Goal: Information Seeking & Learning: Learn about a topic

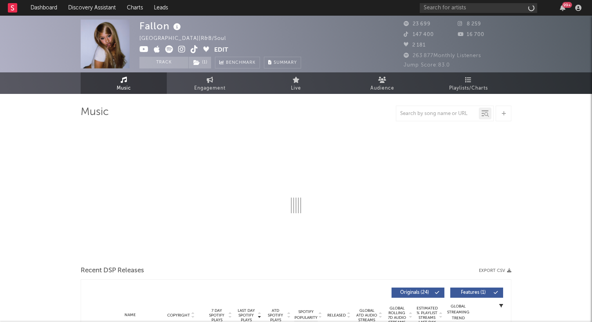
select select "6m"
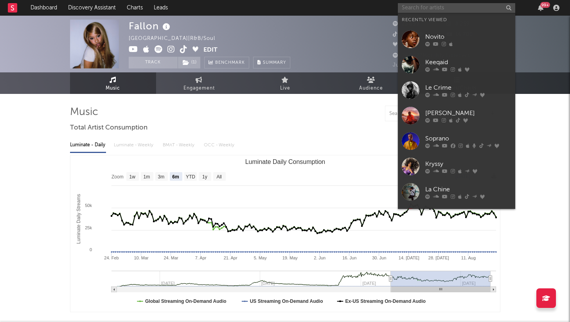
click at [421, 10] on input "text" at bounding box center [456, 8] width 117 height 10
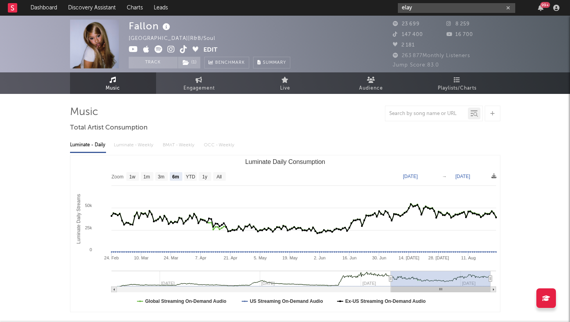
click at [417, 9] on input "elay" at bounding box center [456, 8] width 117 height 10
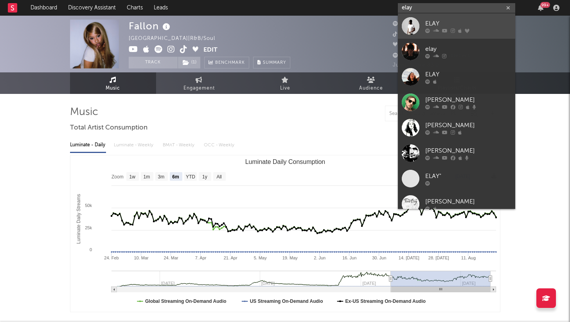
type input "elay"
click at [423, 22] on link "ELAY" at bounding box center [456, 25] width 117 height 25
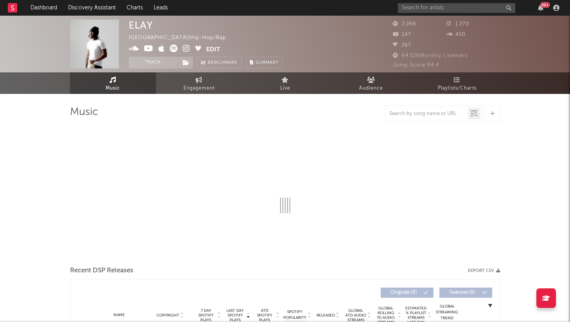
select select "1w"
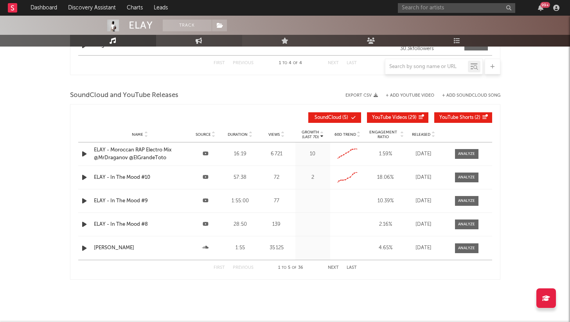
scroll to position [778, 0]
